Goal: Task Accomplishment & Management: Complete application form

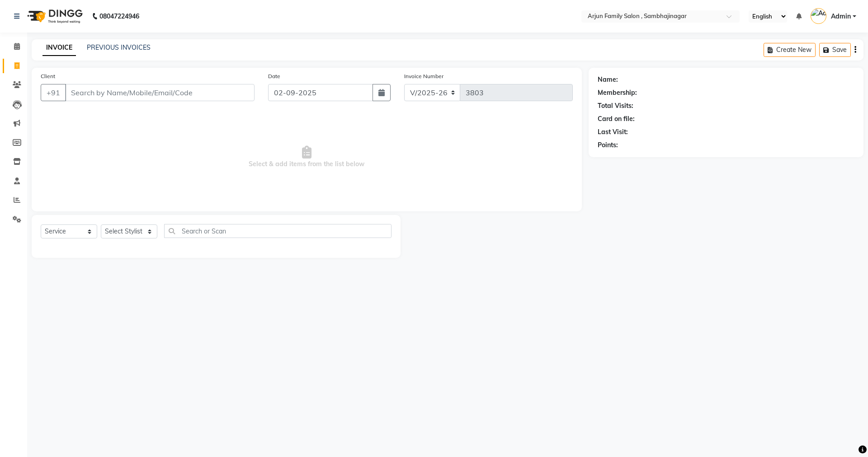
select select "6947"
select select "service"
click at [91, 96] on input "Client" at bounding box center [159, 92] width 189 height 17
type input "8080509413"
click at [236, 90] on span "Add Client" at bounding box center [231, 92] width 36 height 9
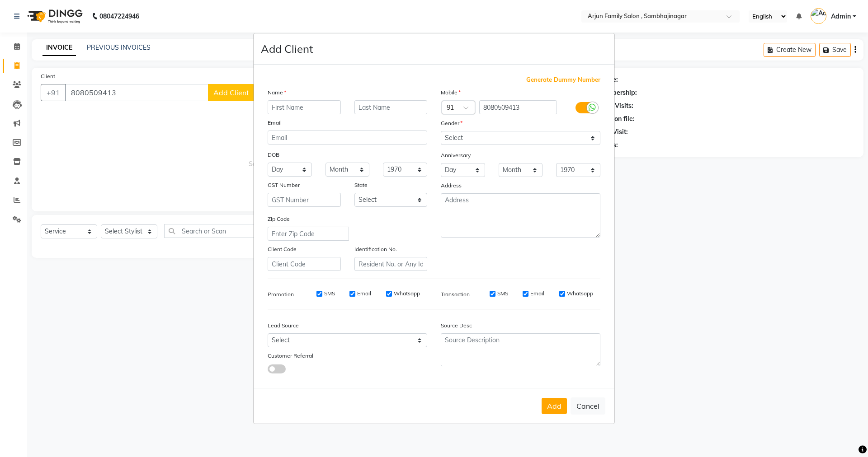
click at [299, 106] on input "text" at bounding box center [304, 107] width 73 height 14
type input "[PERSON_NAME]"
click at [377, 108] on input "text" at bounding box center [390, 107] width 73 height 14
type input "b"
type input "[PERSON_NAME]"
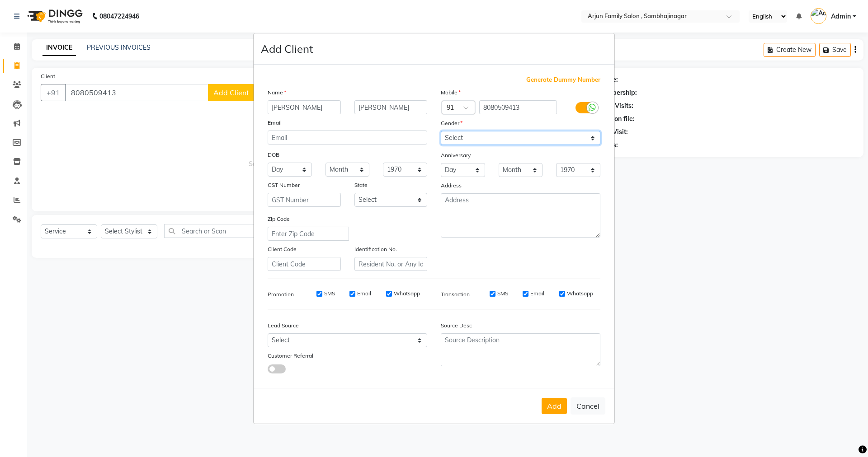
click at [473, 132] on select "Select [DEMOGRAPHIC_DATA] [DEMOGRAPHIC_DATA] Other Prefer Not To Say" at bounding box center [521, 138] width 160 height 14
select select "[DEMOGRAPHIC_DATA]"
click at [441, 131] on select "Select [DEMOGRAPHIC_DATA] [DEMOGRAPHIC_DATA] Other Prefer Not To Say" at bounding box center [521, 138] width 160 height 14
click at [547, 412] on button "Add" at bounding box center [554, 406] width 25 height 16
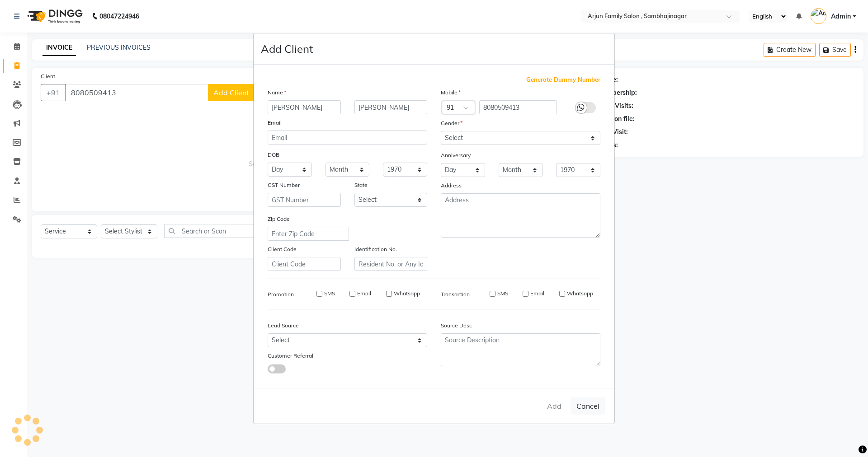
select select
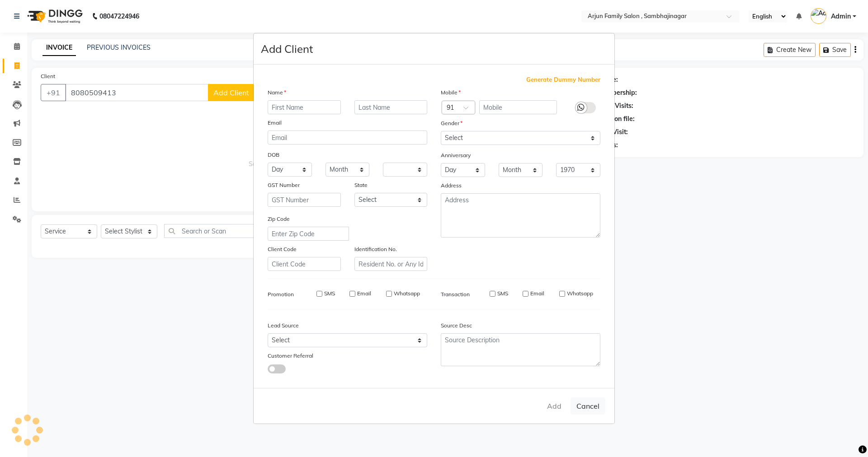
select select
checkbox input "false"
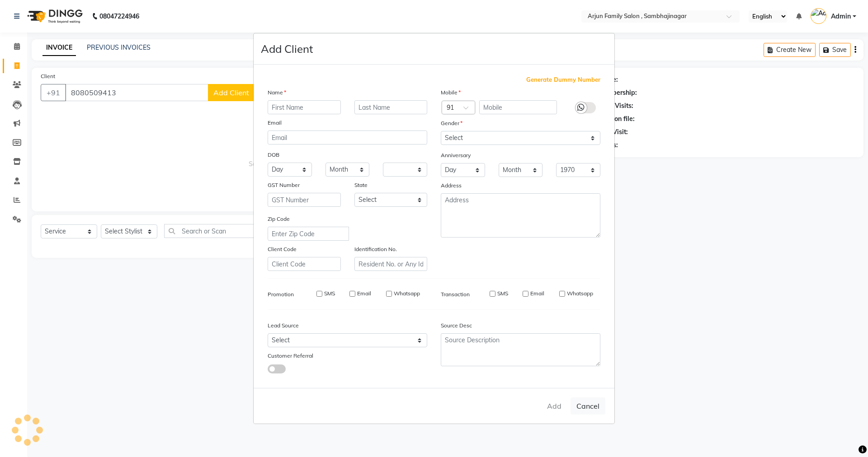
checkbox input "false"
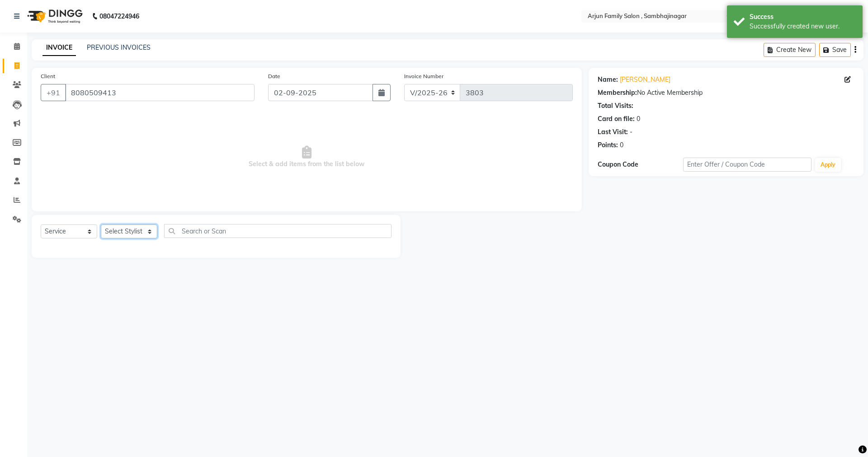
click at [122, 231] on select "Select Stylist arjun [PERSON_NAME] [PERSON_NAME] [PERSON_NAME] [PERSON_NAME]" at bounding box center [129, 232] width 57 height 14
select select "83793"
click at [101, 225] on select "Select Stylist arjun [PERSON_NAME] [PERSON_NAME] [PERSON_NAME] [PERSON_NAME]" at bounding box center [129, 232] width 57 height 14
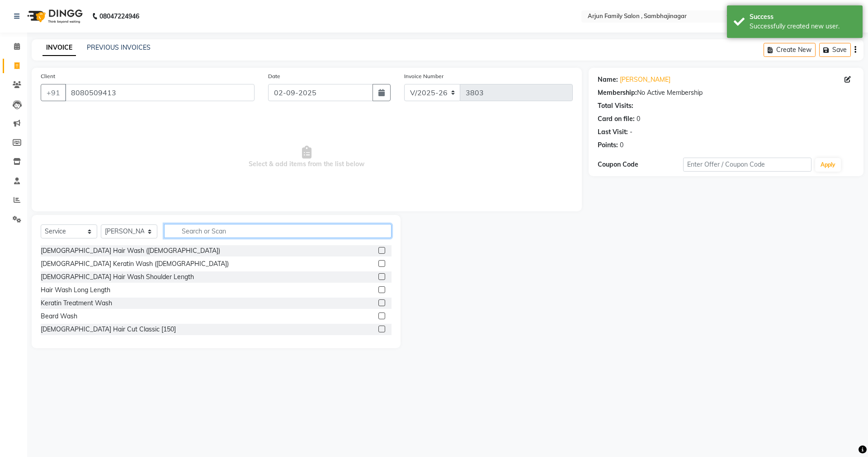
click at [184, 226] on input "text" at bounding box center [277, 231] width 227 height 14
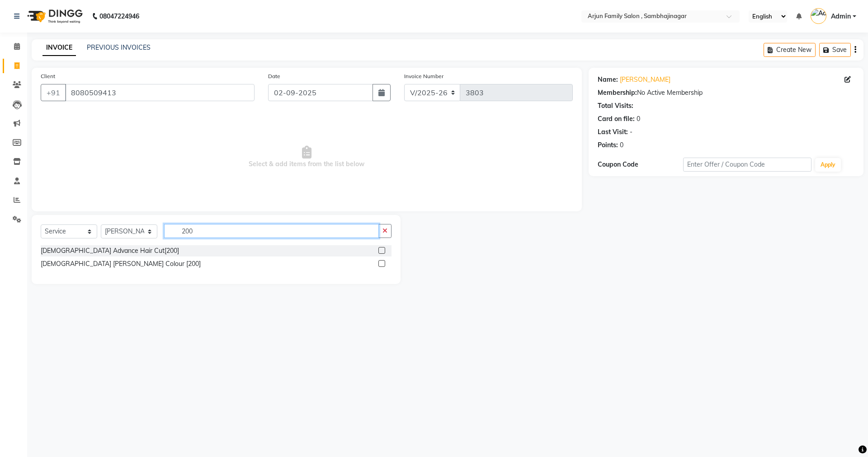
type input "200"
click at [379, 263] on label at bounding box center [381, 263] width 7 height 7
click at [379, 263] on input "checkbox" at bounding box center [381, 264] width 6 height 6
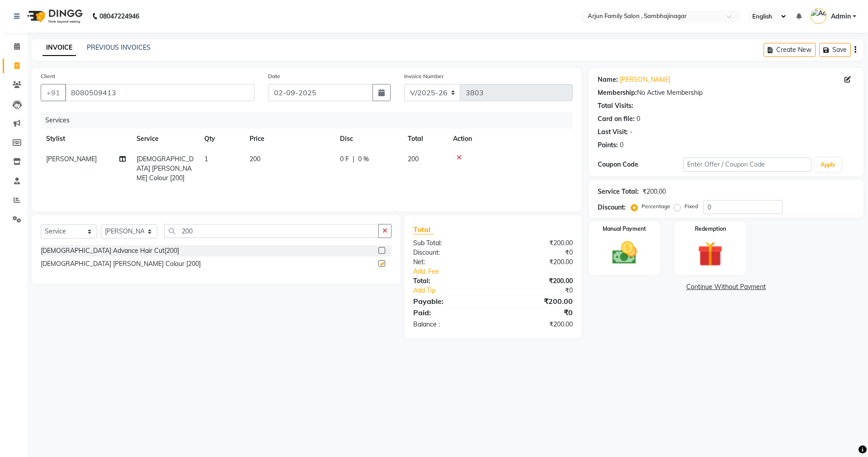
checkbox input "false"
click at [627, 249] on img at bounding box center [625, 253] width 42 height 30
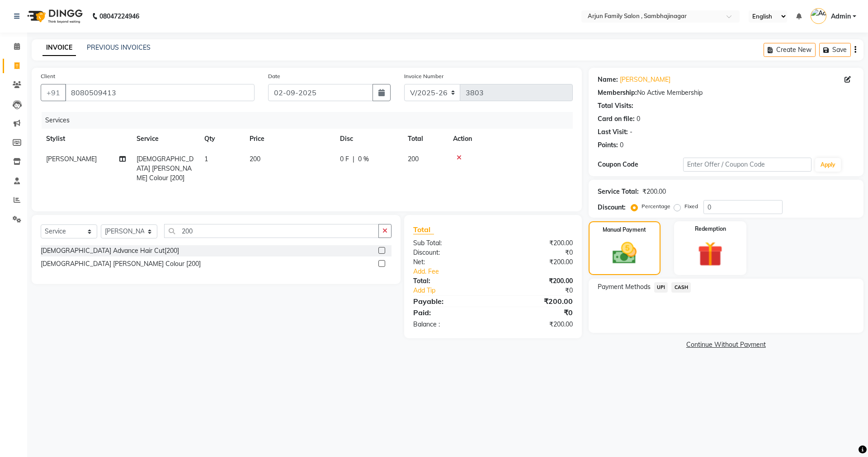
click at [682, 285] on span "CASH" at bounding box center [680, 288] width 19 height 10
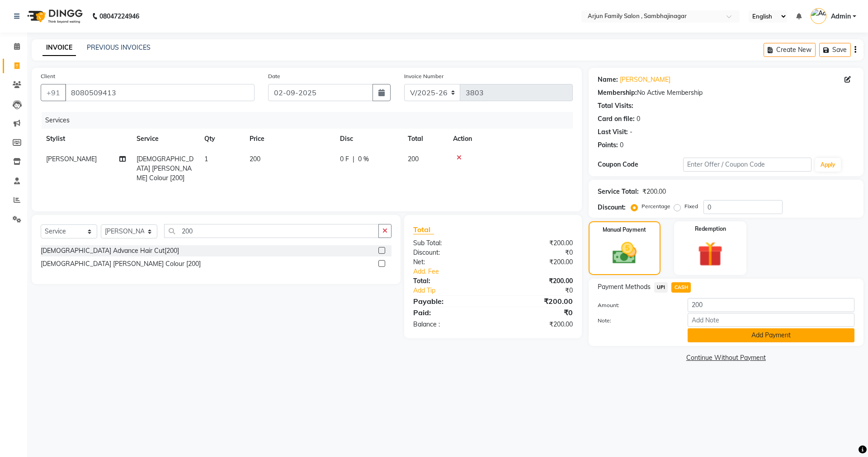
click at [715, 333] on button "Add Payment" at bounding box center [771, 336] width 167 height 14
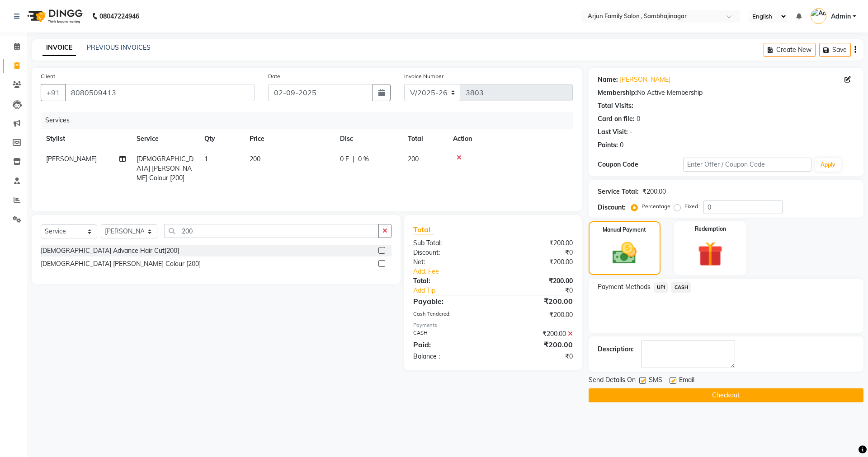
click at [709, 392] on button "Checkout" at bounding box center [726, 396] width 275 height 14
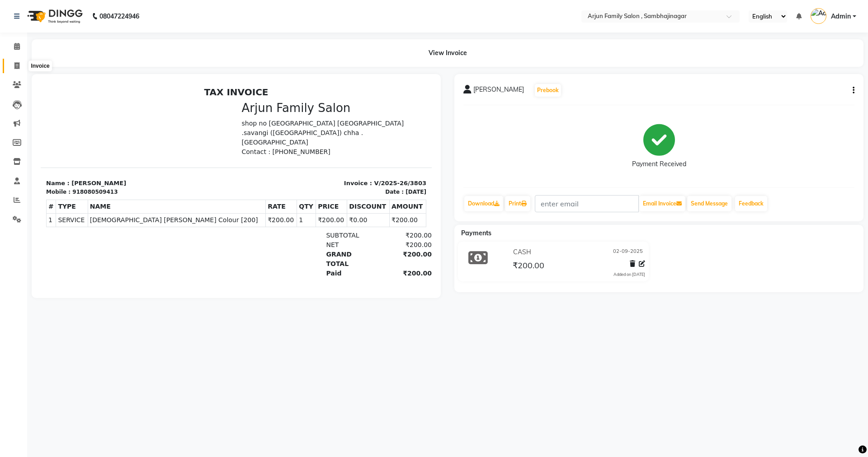
click at [16, 66] on icon at bounding box center [16, 65] width 5 height 7
select select "service"
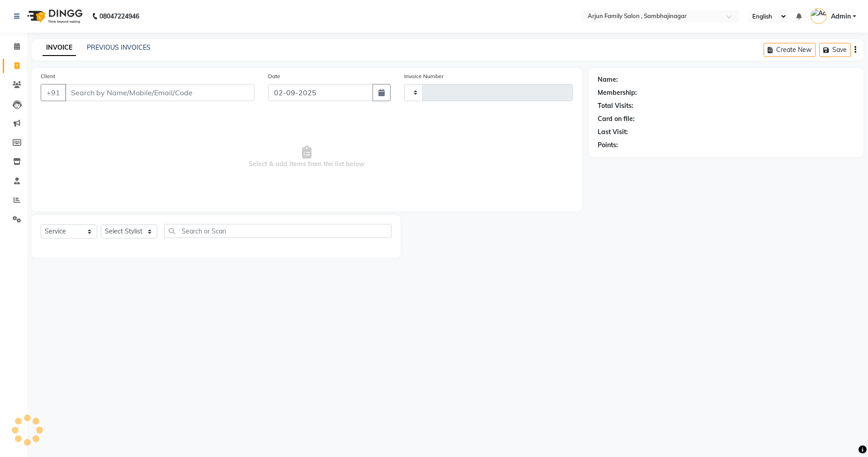
type input "3804"
select select "6947"
click at [99, 47] on link "PREVIOUS INVOICES" at bounding box center [119, 47] width 64 height 8
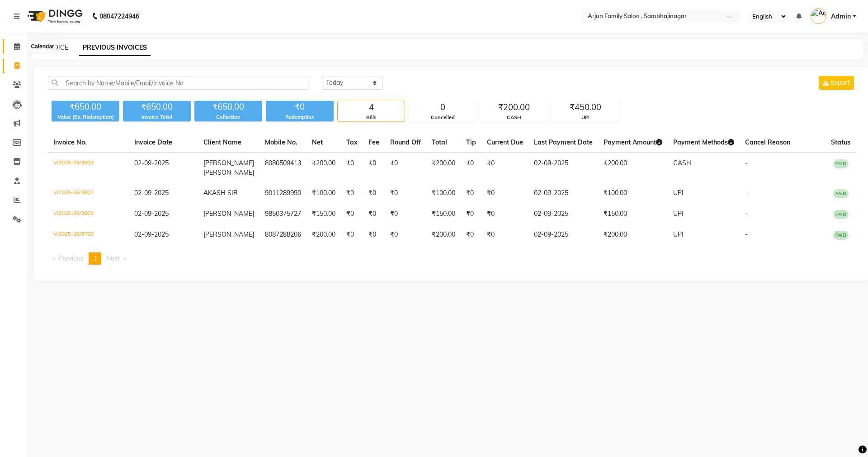
click at [19, 46] on icon at bounding box center [17, 46] width 6 height 7
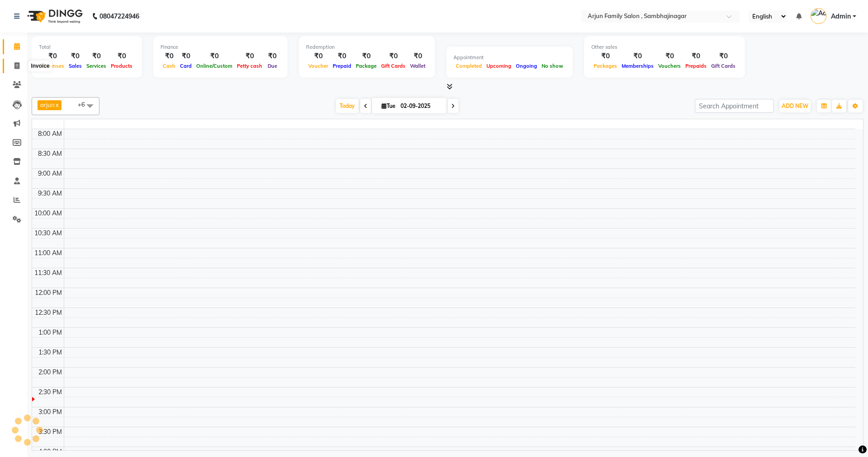
click at [20, 65] on span at bounding box center [17, 66] width 16 height 10
select select "service"
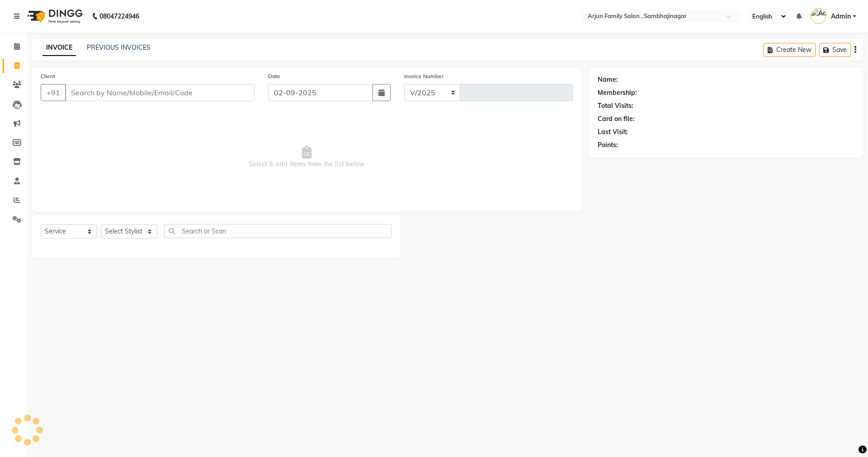
select select "6947"
type input "3804"
drag, startPoint x: 150, startPoint y: 101, endPoint x: 155, endPoint y: 93, distance: 9.5
click at [151, 99] on div "Client +91" at bounding box center [147, 89] width 227 height 37
click at [160, 91] on input "Client" at bounding box center [159, 92] width 189 height 17
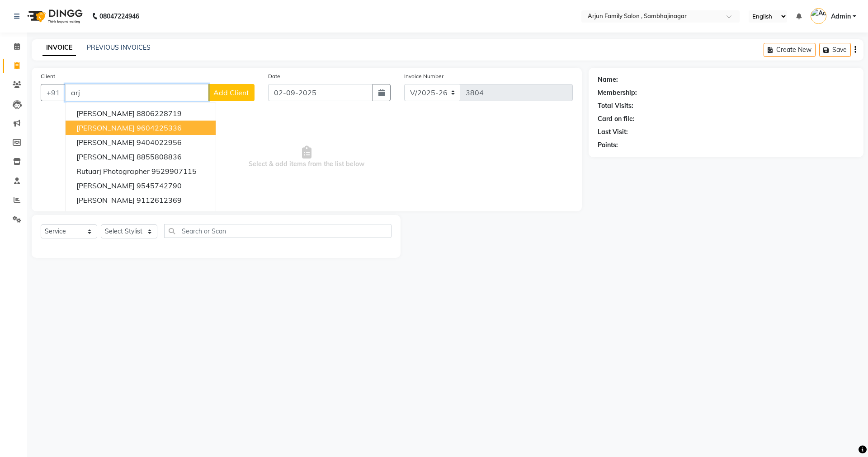
click at [167, 132] on ngb-highlight "9604225336" at bounding box center [159, 127] width 45 height 9
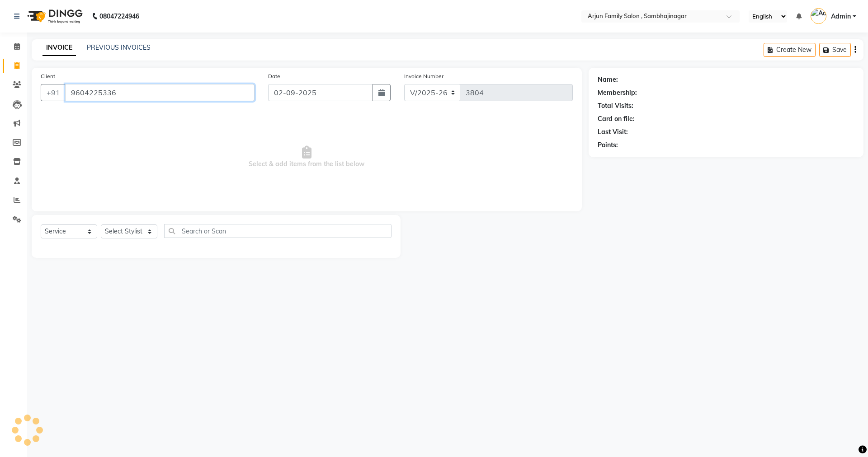
type input "9604225336"
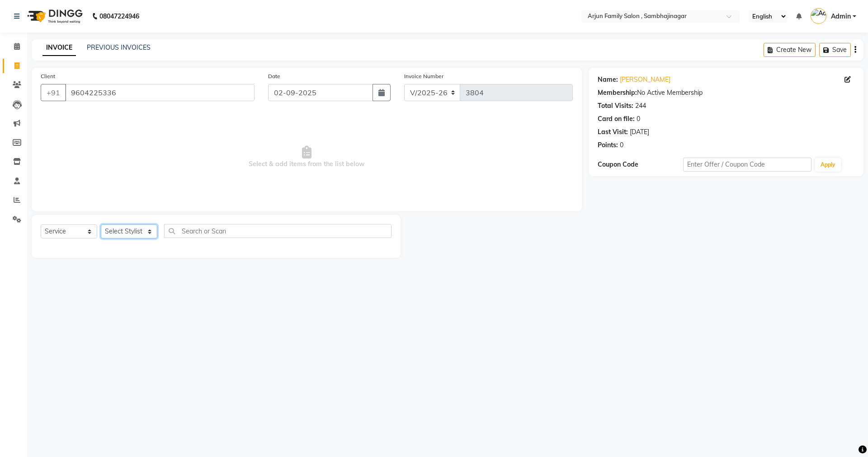
click at [129, 231] on select "Select Stylist arjun [PERSON_NAME] [PERSON_NAME] [PERSON_NAME] [PERSON_NAME]" at bounding box center [129, 232] width 57 height 14
select select "83793"
click at [101, 225] on select "Select Stylist arjun [PERSON_NAME] [PERSON_NAME] [PERSON_NAME] [PERSON_NAME]" at bounding box center [129, 232] width 57 height 14
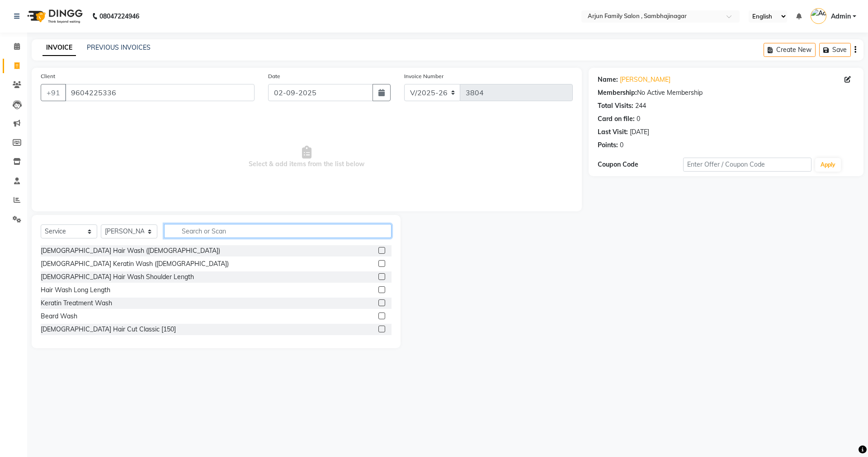
click at [252, 230] on input "text" at bounding box center [277, 231] width 227 height 14
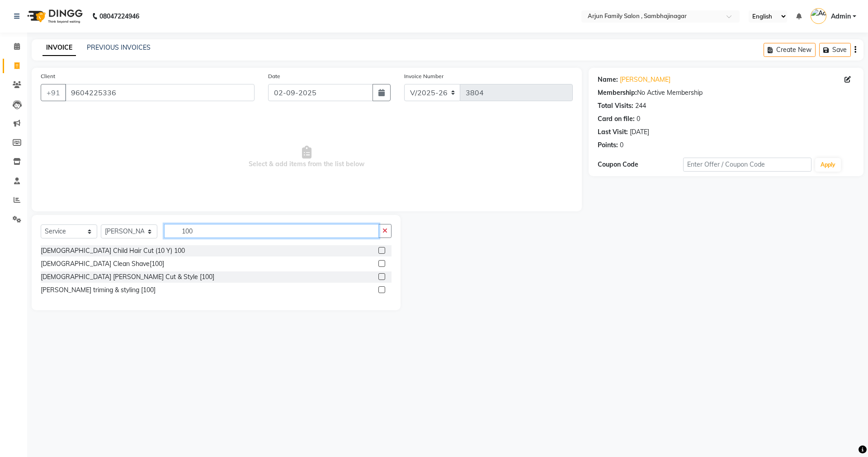
type input "100"
click at [382, 276] on label at bounding box center [381, 276] width 7 height 7
click at [382, 276] on input "checkbox" at bounding box center [381, 277] width 6 height 6
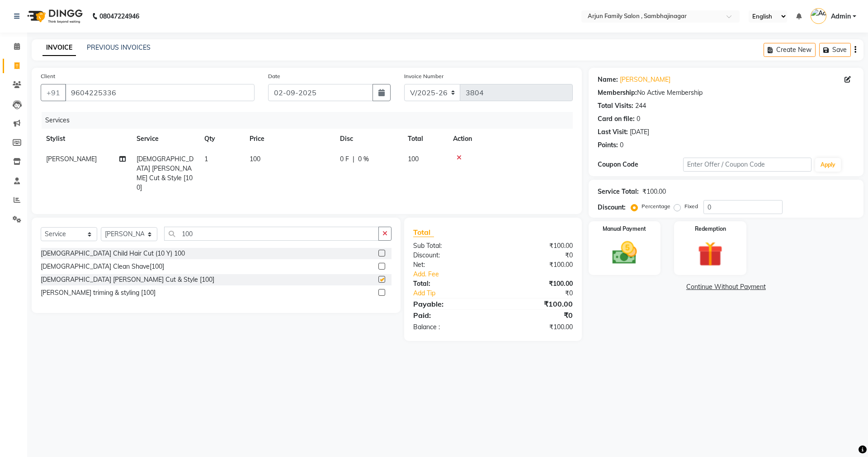
checkbox input "false"
click at [605, 261] on img at bounding box center [625, 253] width 42 height 30
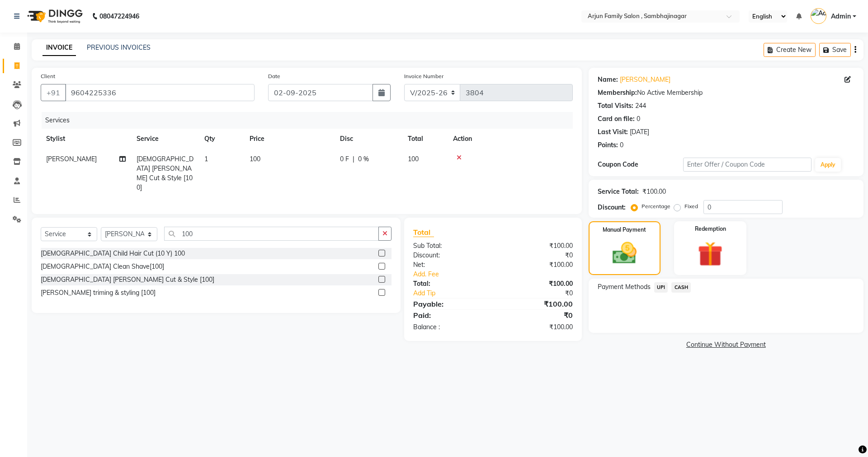
click at [658, 287] on span "UPI" at bounding box center [661, 288] width 14 height 10
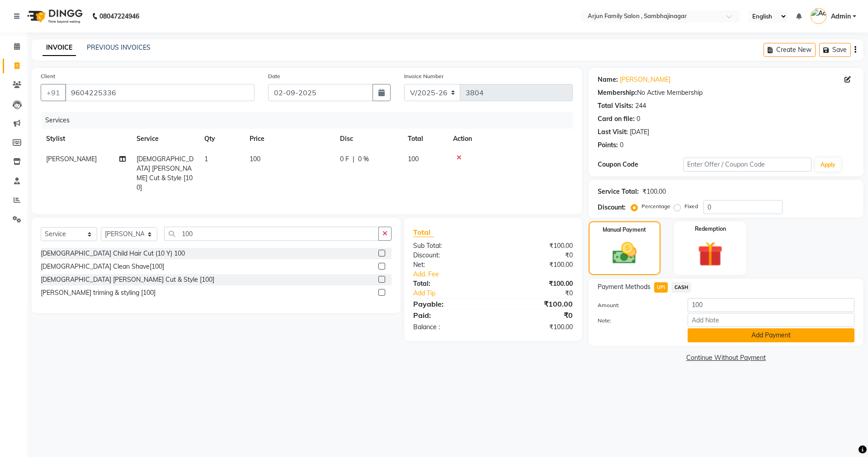
click at [724, 329] on button "Add Payment" at bounding box center [771, 336] width 167 height 14
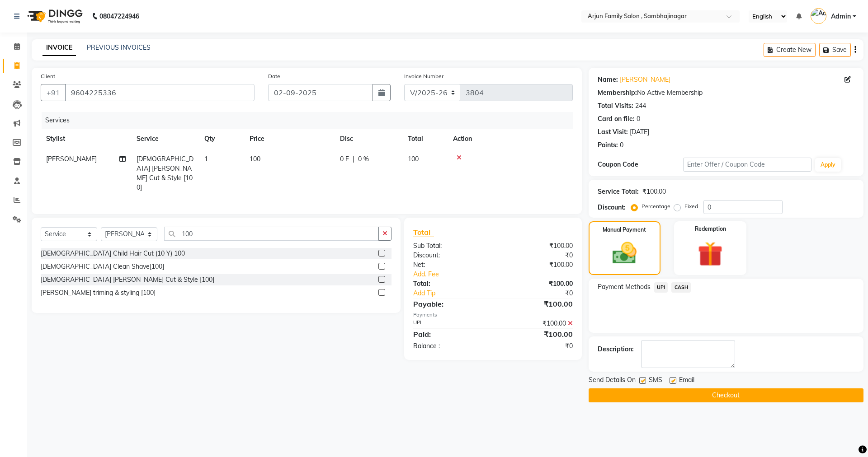
click at [718, 393] on button "Checkout" at bounding box center [726, 396] width 275 height 14
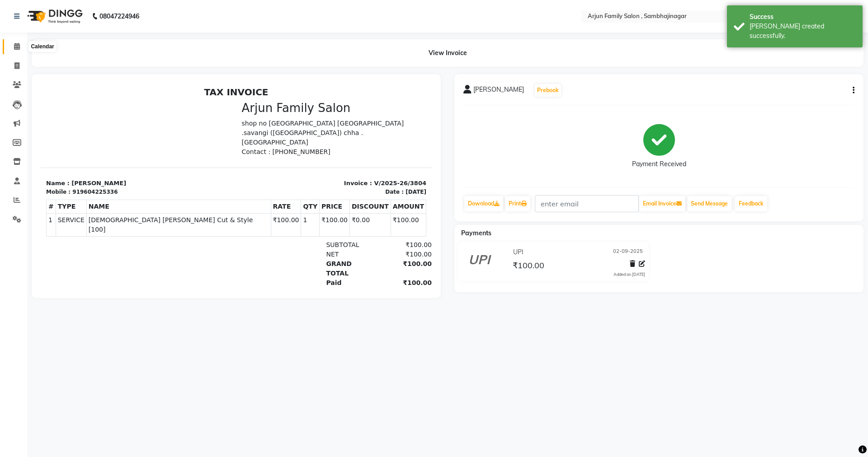
click at [16, 43] on icon at bounding box center [17, 46] width 6 height 7
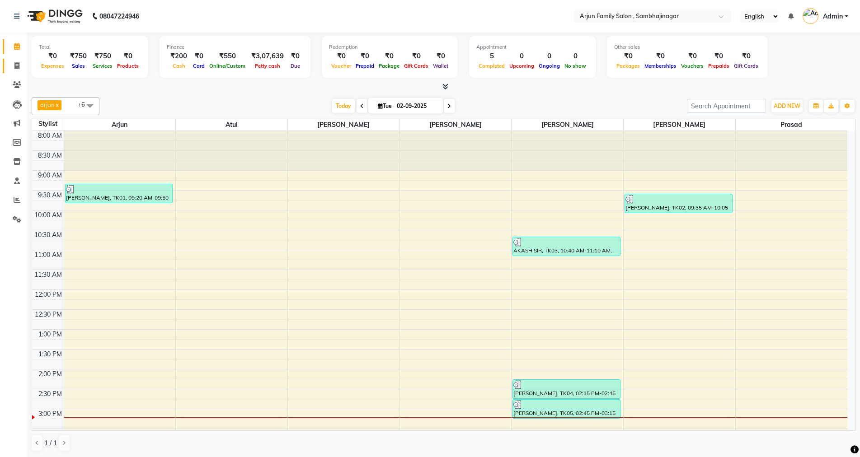
click at [17, 65] on icon at bounding box center [16, 65] width 5 height 7
select select "service"
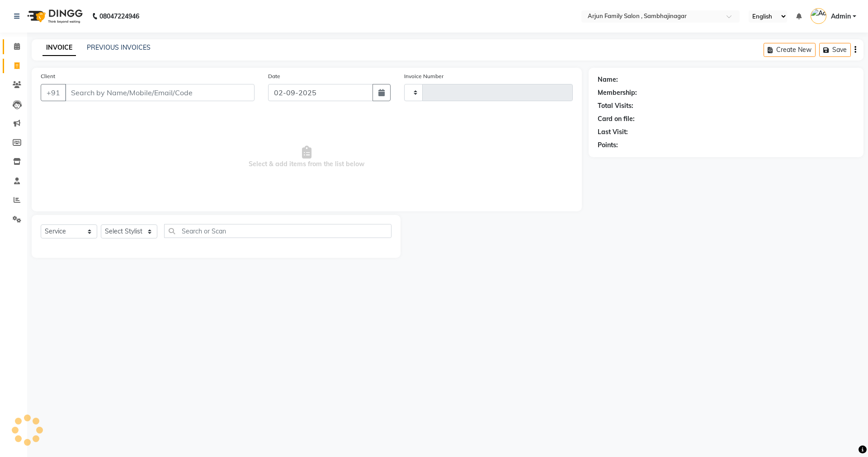
type input "3805"
select select "6947"
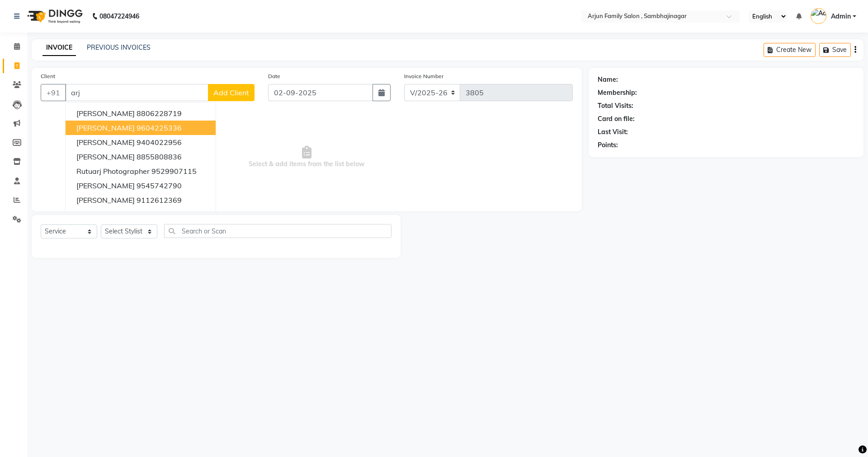
click at [114, 133] on button "[PERSON_NAME] 9604225336" at bounding box center [141, 128] width 150 height 14
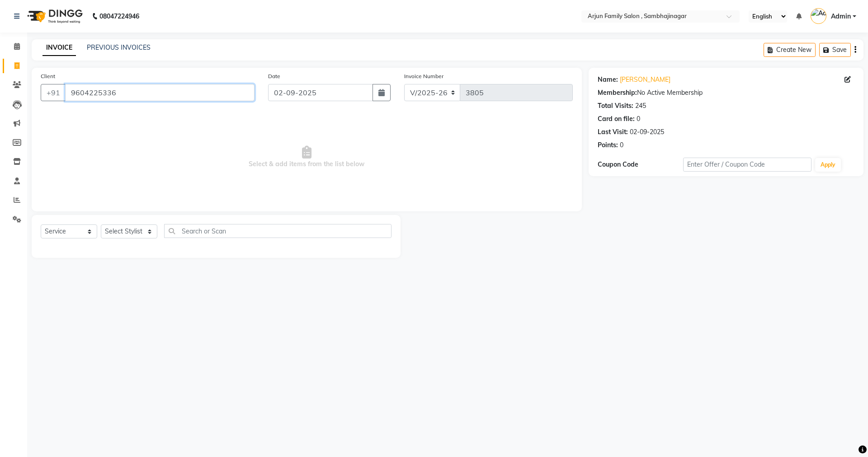
click at [146, 90] on input "9604225336" at bounding box center [159, 92] width 189 height 17
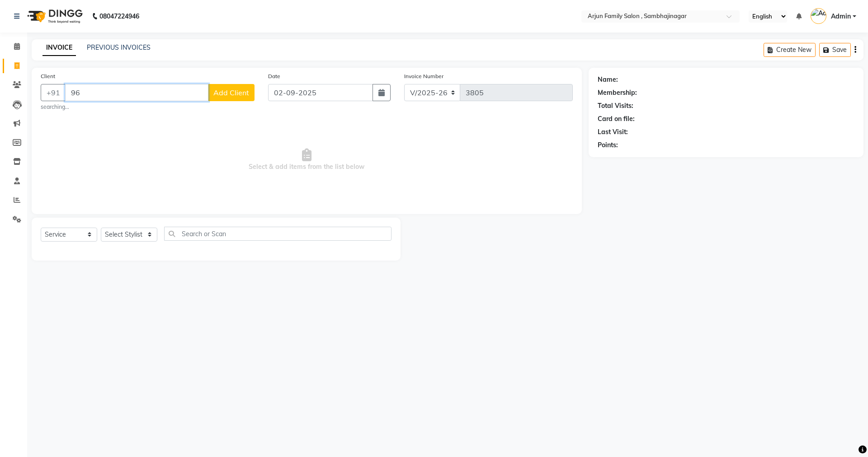
type input "9"
click at [788, 308] on div "08047224946 Select Location × Arjun Family Salon , Sambhajinagar English ENGLIS…" at bounding box center [434, 228] width 868 height 457
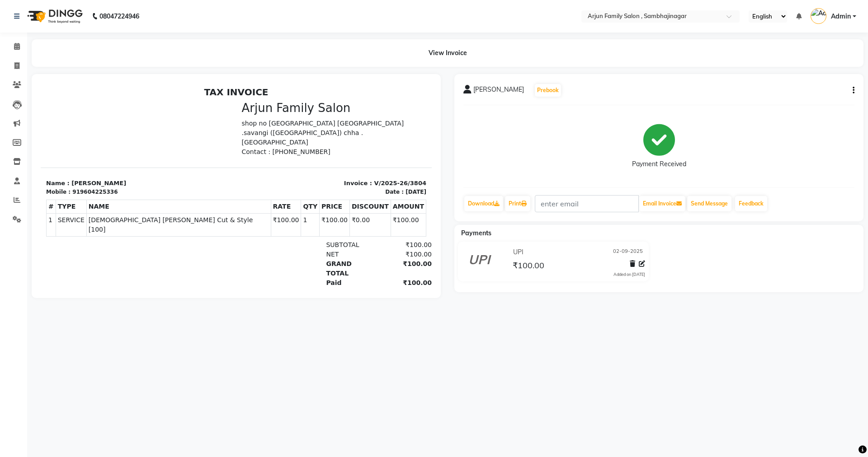
select select "service"
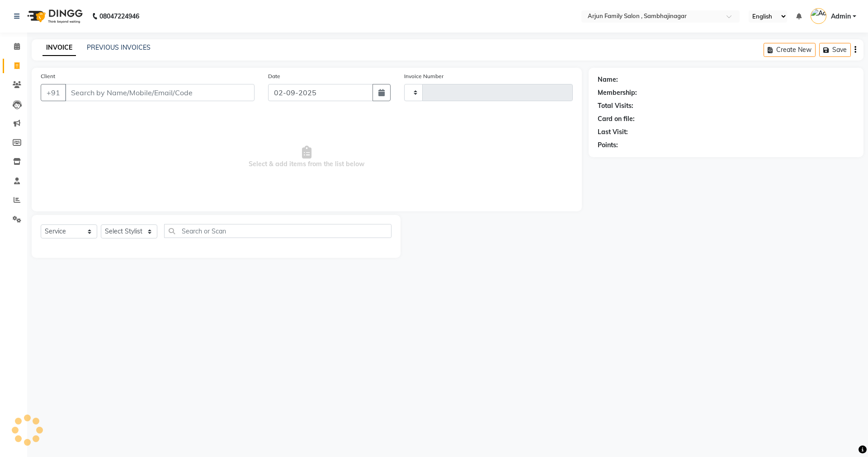
type input "3805"
select select "6947"
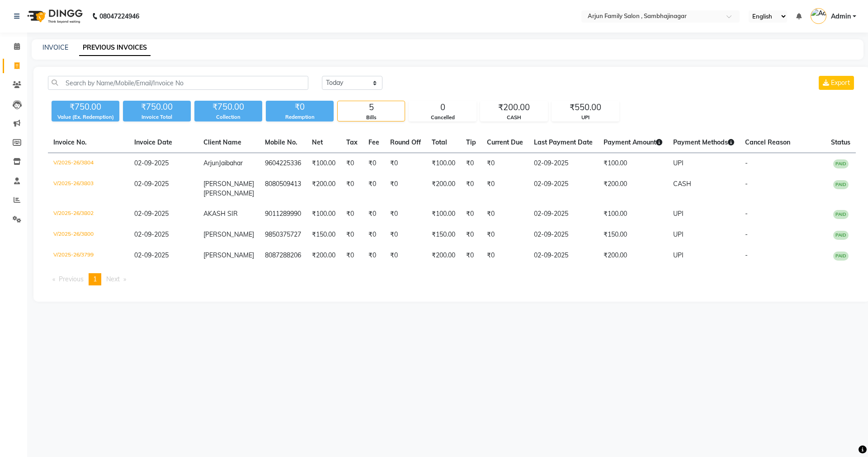
select select "6947"
select select "service"
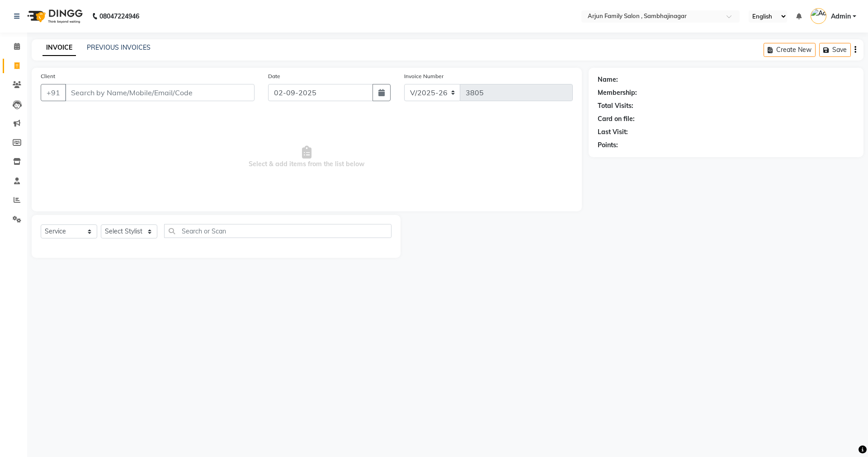
click at [857, 47] on div "Create New Save" at bounding box center [814, 49] width 100 height 21
